Goal: Submit feedback/report problem: Submit feedback/report problem

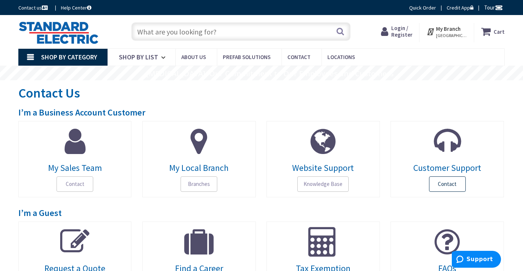
click at [463, 188] on span "Contact" at bounding box center [447, 183] width 37 height 15
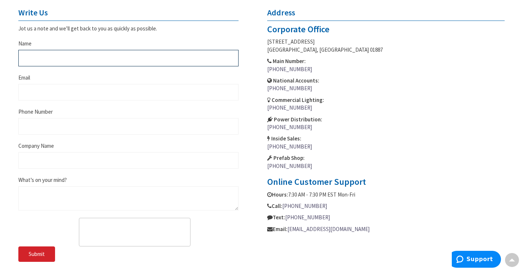
click at [41, 56] on input "Name" at bounding box center [128, 58] width 220 height 17
type input "[PERSON_NAME]"
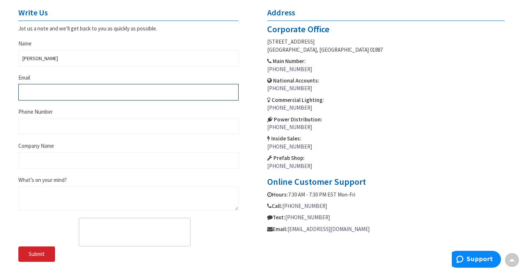
type input "[PERSON_NAME][EMAIL_ADDRESS][PERSON_NAME][DOMAIN_NAME]"
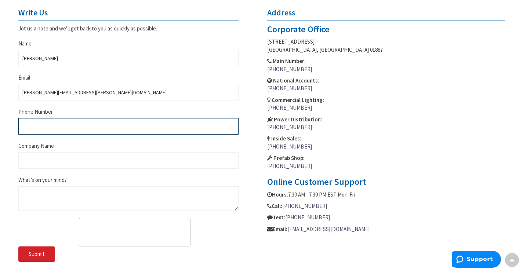
type input "8653507435"
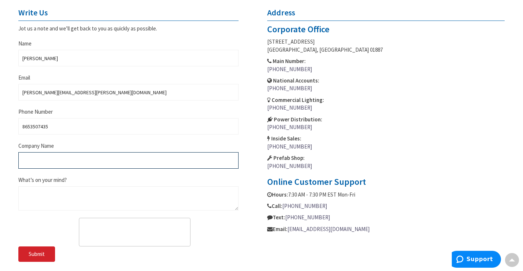
type input "System4 [GEOGRAPHIC_DATA]"
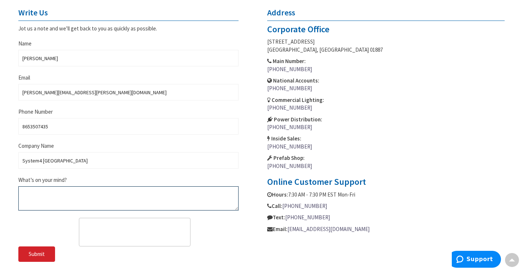
drag, startPoint x: 61, startPoint y: 193, endPoint x: 62, endPoint y: 187, distance: 5.7
click at [61, 194] on textarea "What’s on your mind?" at bounding box center [128, 198] width 220 height 24
paste textarea "Hi, Are you interested in a no-obligation cleaning quote for your business? Oth…"
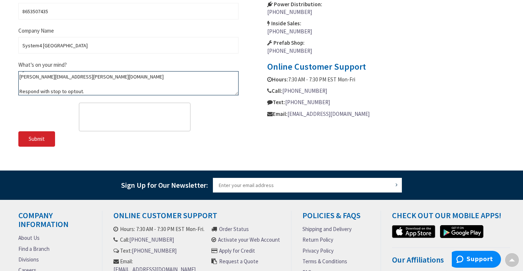
scroll to position [431, 0]
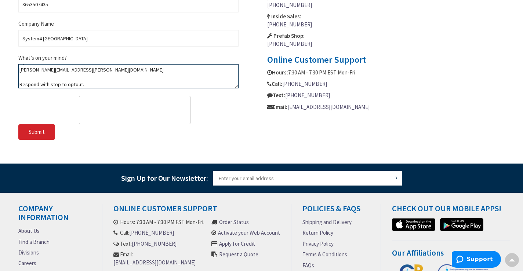
type textarea "Hi, Are you interested in a no-obligation cleaning quote for your business? Oth…"
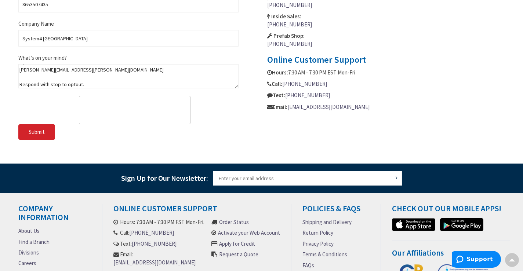
click at [72, 106] on fieldset "Write Us Jot us a note and we’ll get back to you as quickly as possible. Name […" at bounding box center [128, 5] width 220 height 239
drag, startPoint x: 34, startPoint y: 133, endPoint x: 52, endPoint y: 128, distance: 19.5
click at [33, 133] on span "Submit" at bounding box center [37, 131] width 16 height 7
